Goal: Transaction & Acquisition: Purchase product/service

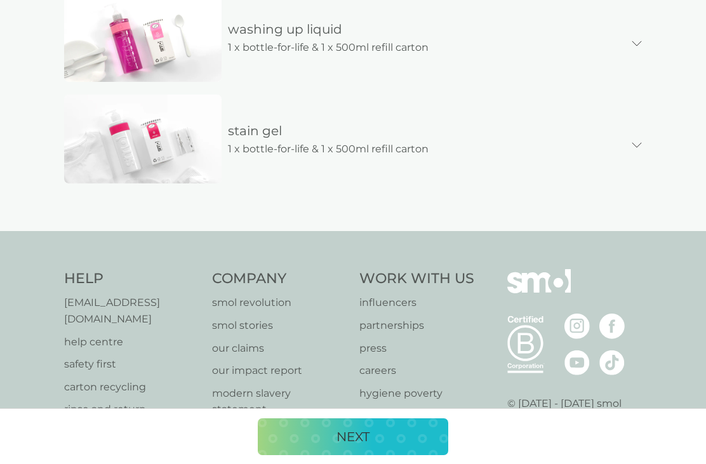
scroll to position [817, 0]
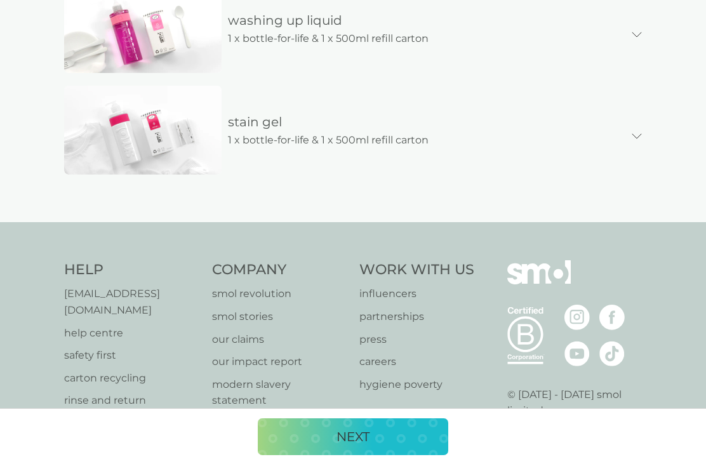
click at [367, 447] on p "NEXT" at bounding box center [353, 437] width 33 height 20
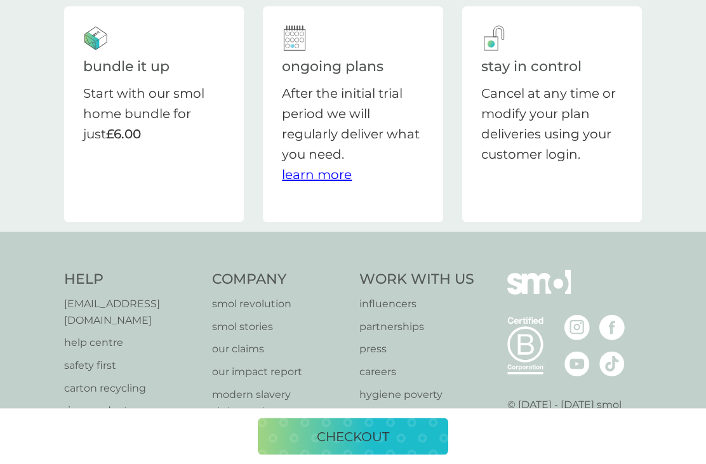
scroll to position [77, 0]
click at [363, 447] on p "checkout" at bounding box center [353, 437] width 72 height 20
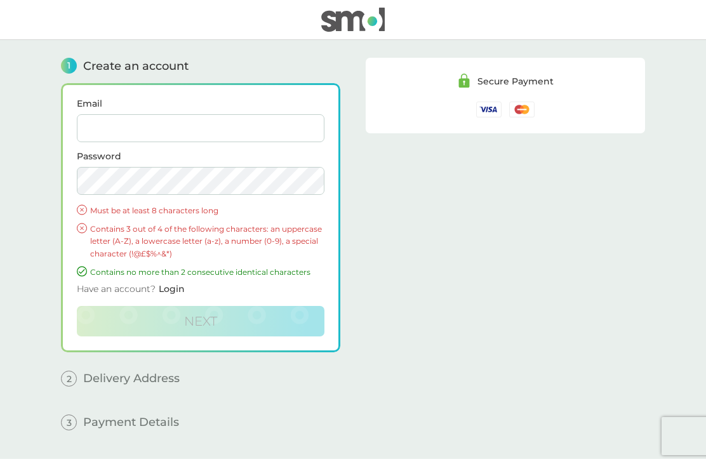
click at [100, 115] on input "Email" at bounding box center [201, 128] width 248 height 28
type input "[EMAIL_ADDRESS][DOMAIN_NAME]"
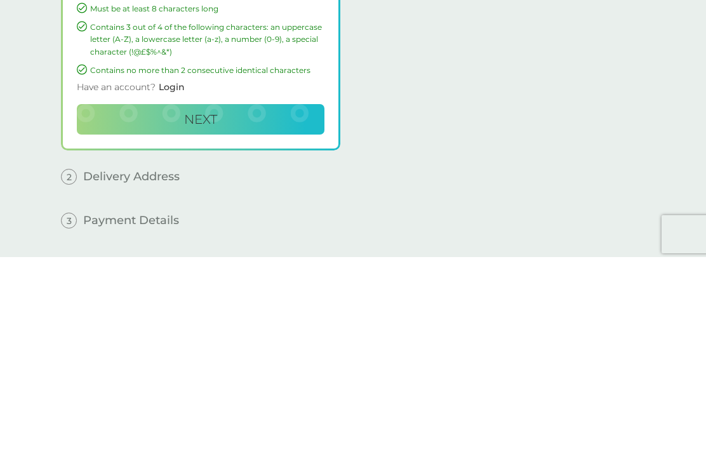
scroll to position [11, 0]
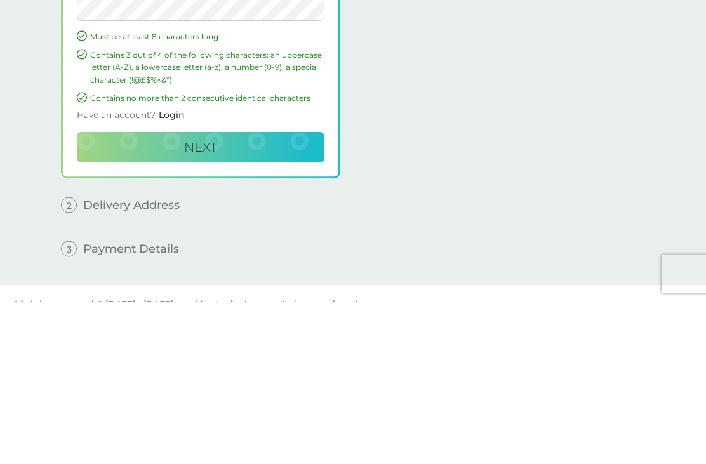
click at [222, 295] on button "Next" at bounding box center [201, 310] width 248 height 30
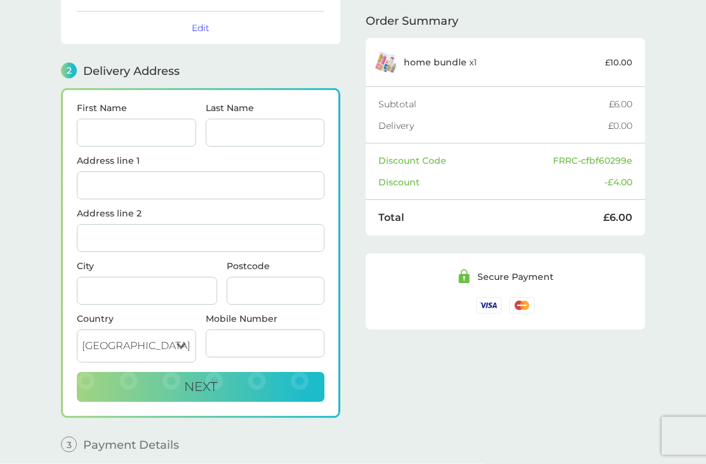
scroll to position [126, 0]
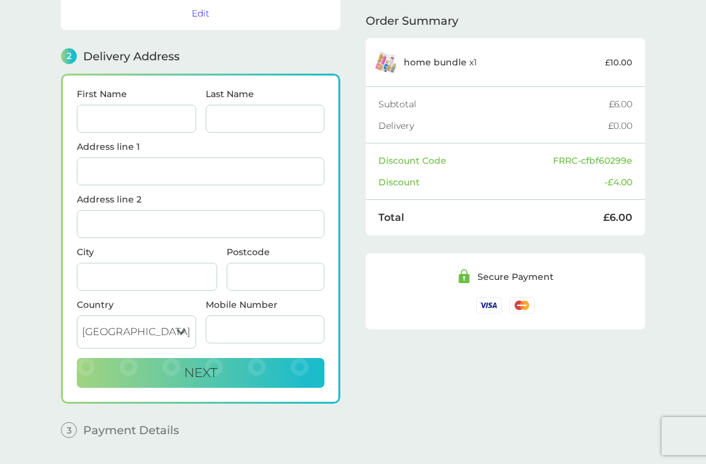
click at [130, 132] on input "First Name" at bounding box center [136, 119] width 119 height 28
type input "Jan"
type input "[PERSON_NAME]"
type input "Willow Cottage"
type input "Horsefair"
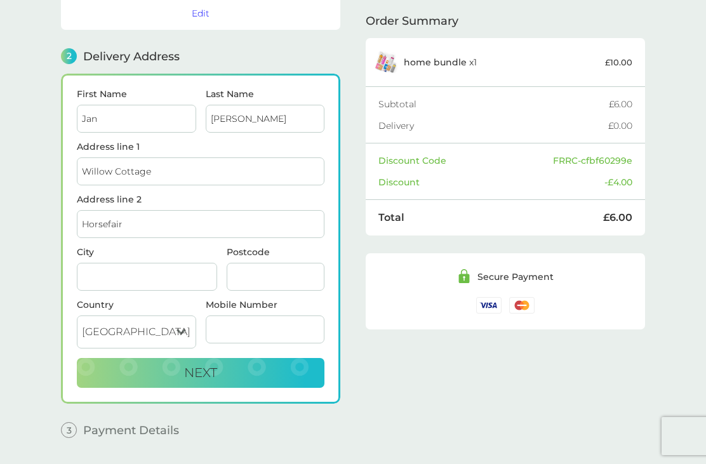
type input "Boroughbridge"
type input "YO51 9AA"
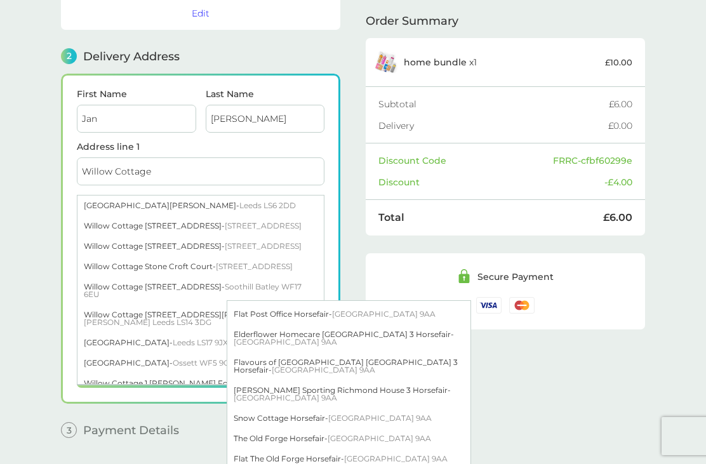
scroll to position [815, 0]
type input "Willow Cottage, [GEOGRAPHIC_DATA]"
type input "Boroughbridge"
type input "[GEOGRAPHIC_DATA]"
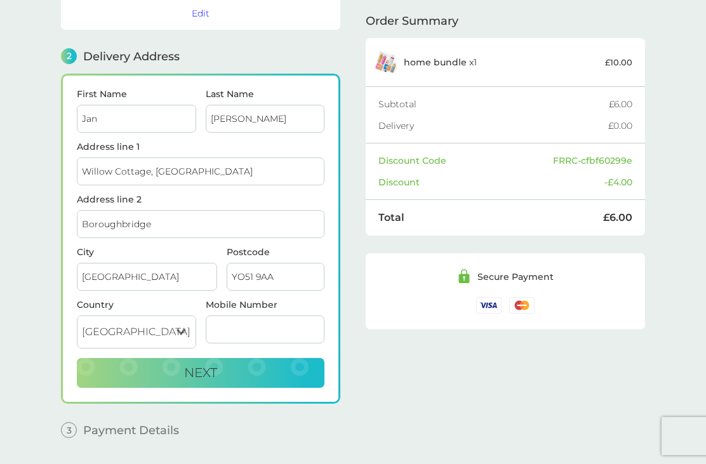
click at [253, 338] on input "Mobile Number" at bounding box center [265, 330] width 119 height 28
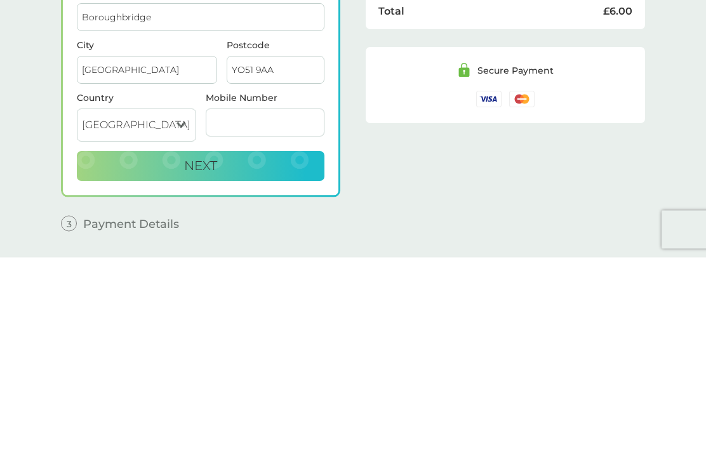
type input "07525498474"
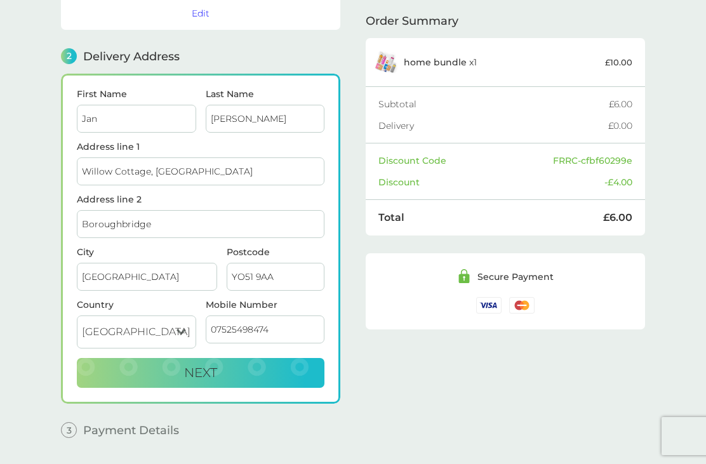
click at [202, 377] on span "Next" at bounding box center [200, 372] width 33 height 15
checkbox input "true"
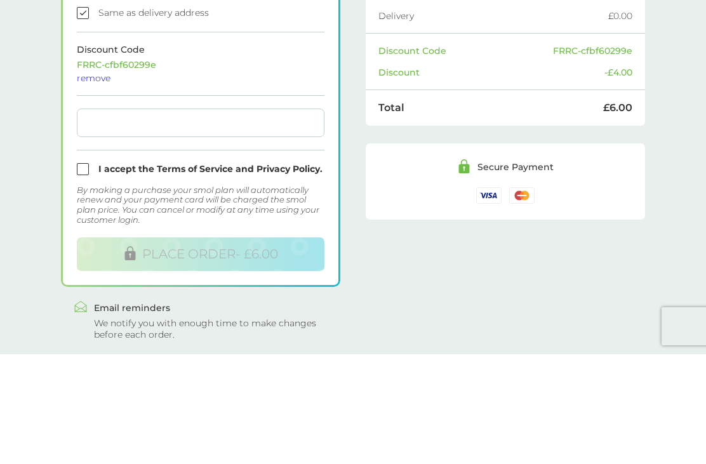
scroll to position [365, 0]
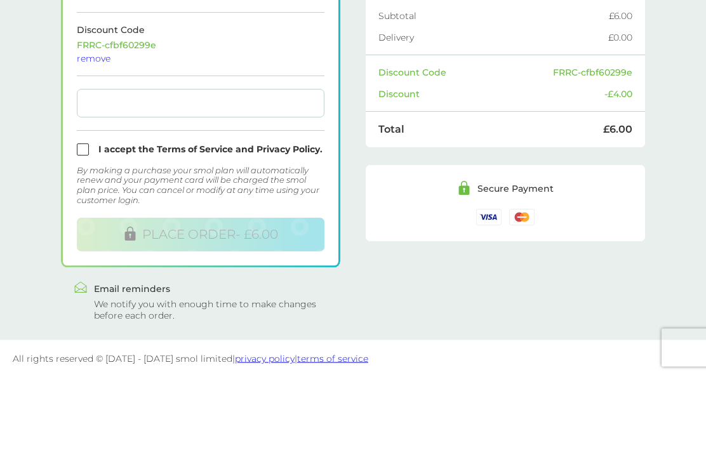
click at [88, 232] on input "checkbox" at bounding box center [201, 238] width 248 height 12
checkbox input "true"
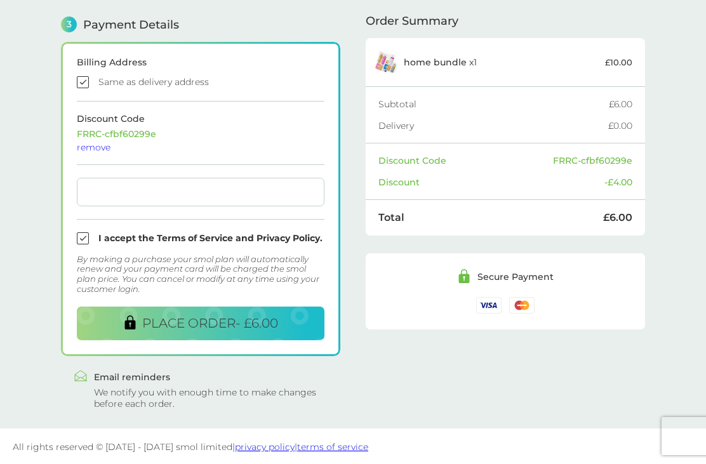
click at [266, 321] on span "PLACE ORDER - £6.00" at bounding box center [210, 323] width 136 height 15
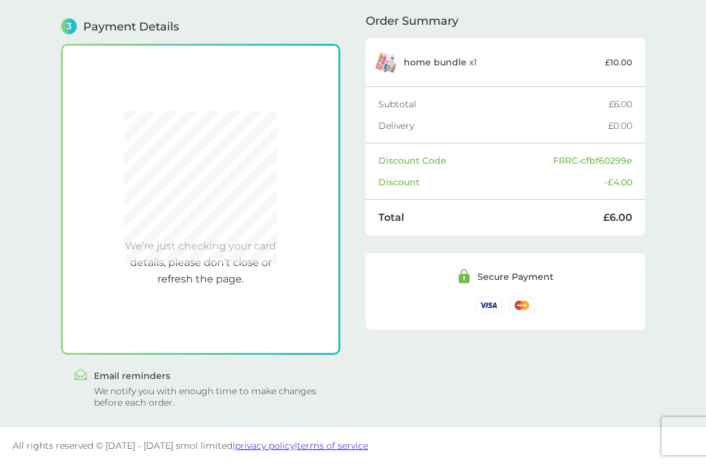
scroll to position [363, 0]
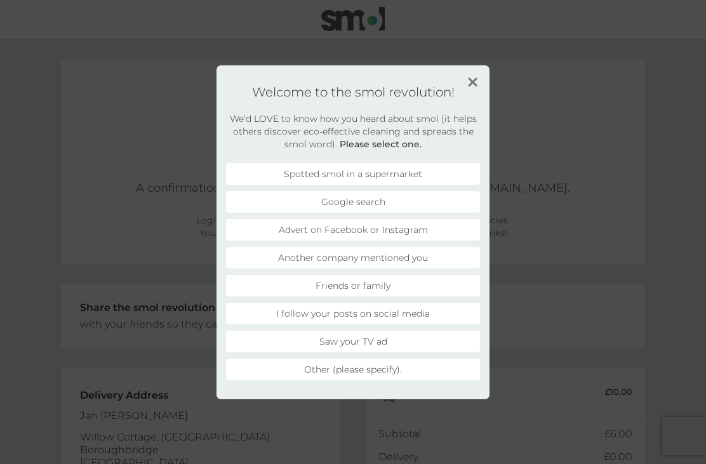
click at [411, 284] on li "Friends or family" at bounding box center [353, 286] width 254 height 22
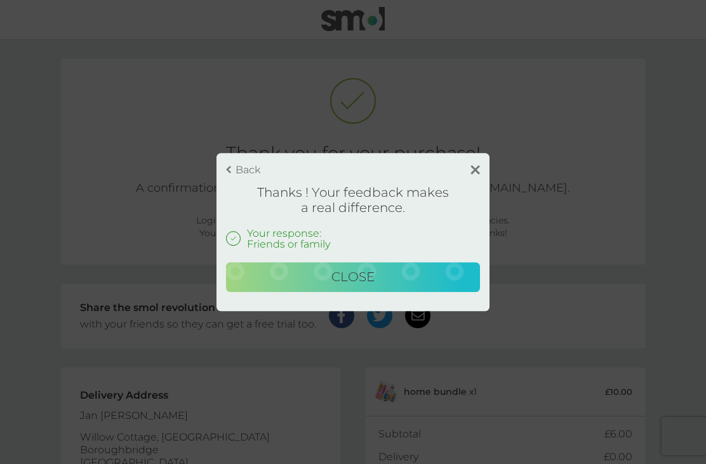
click at [368, 273] on span "Close" at bounding box center [352, 276] width 43 height 15
